Goal: Task Accomplishment & Management: Use online tool/utility

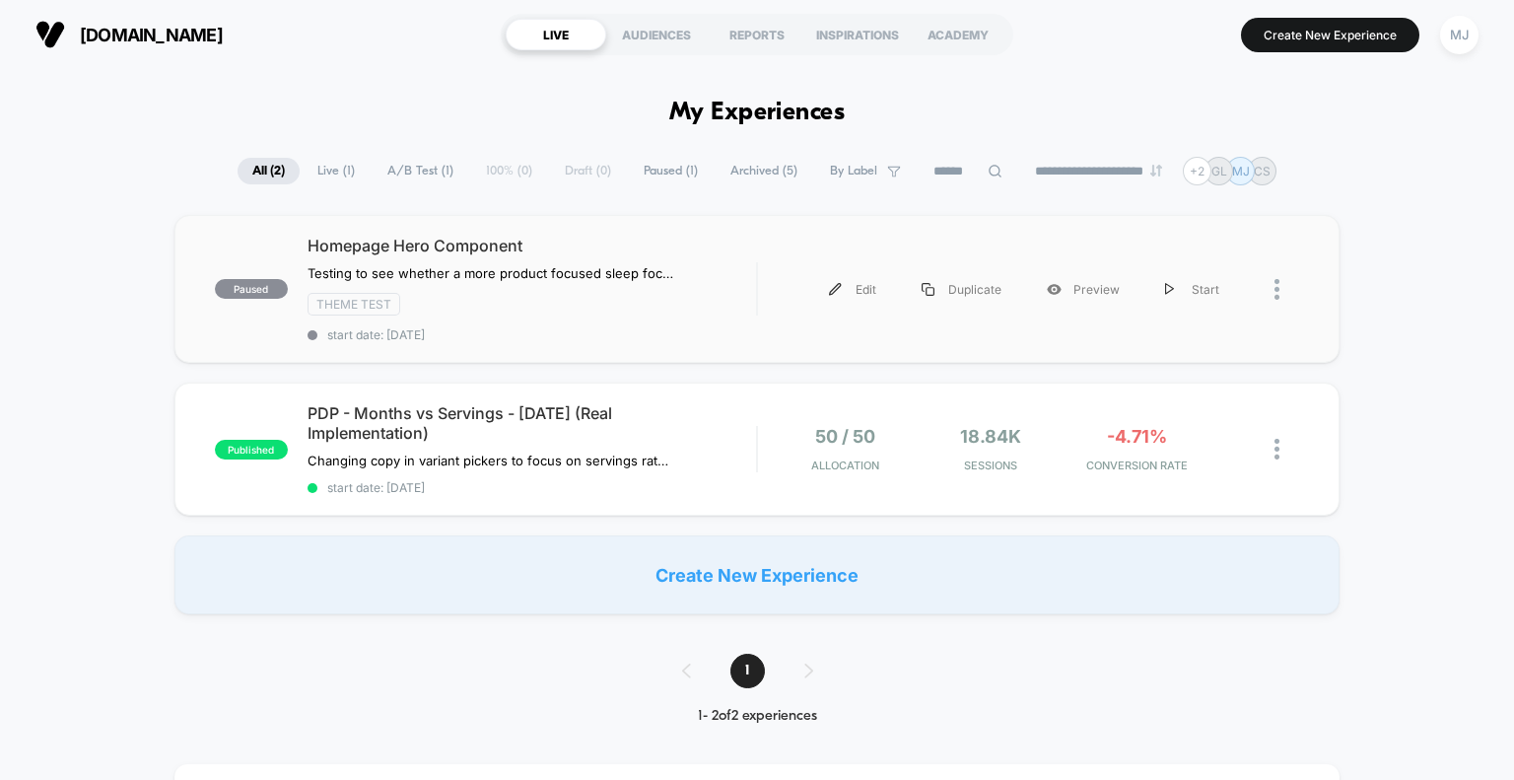
click at [649, 236] on span "Homepage Hero Component" at bounding box center [533, 246] width 450 height 20
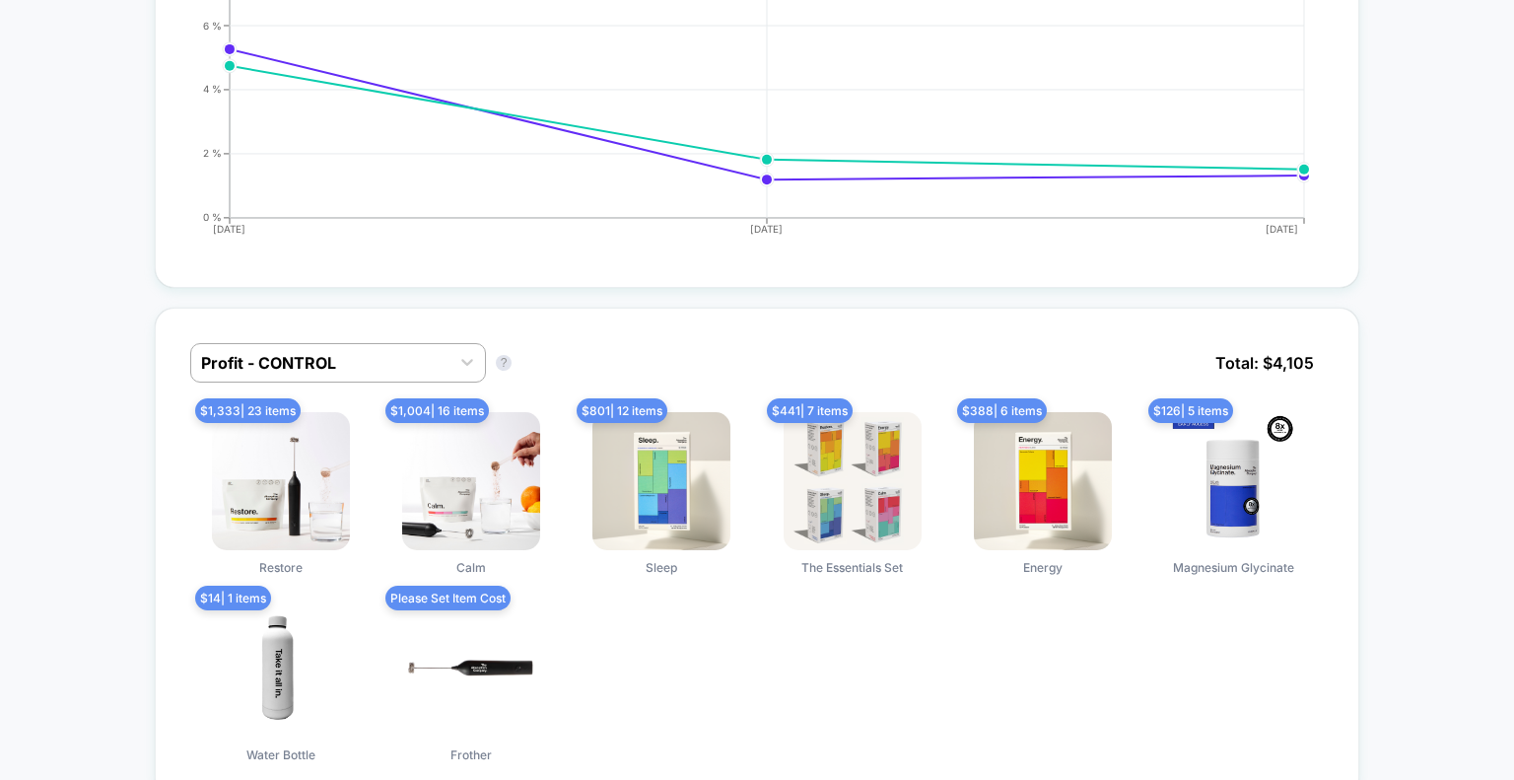
scroll to position [1047, 0]
